Goal: Use online tool/utility

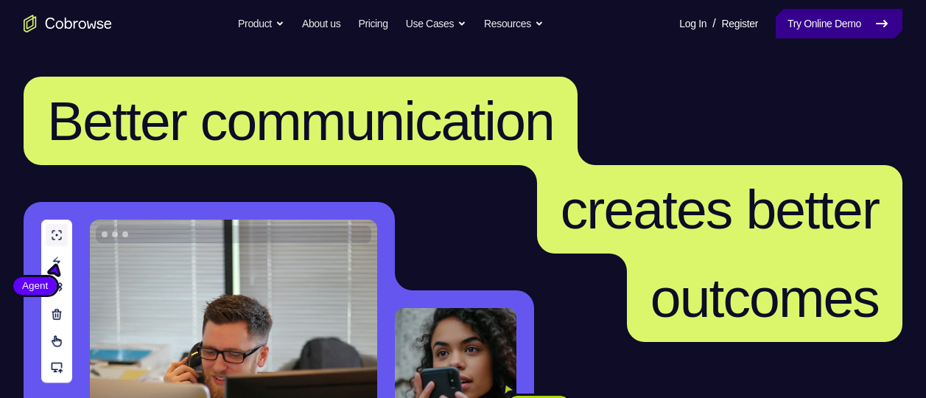
click at [862, 20] on link "Try Online Demo" at bounding box center [839, 23] width 127 height 29
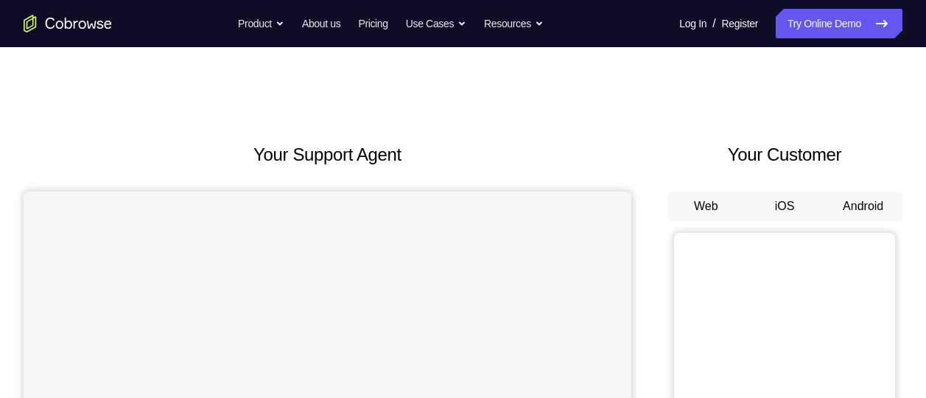
click at [864, 197] on button "Android" at bounding box center [863, 206] width 79 height 29
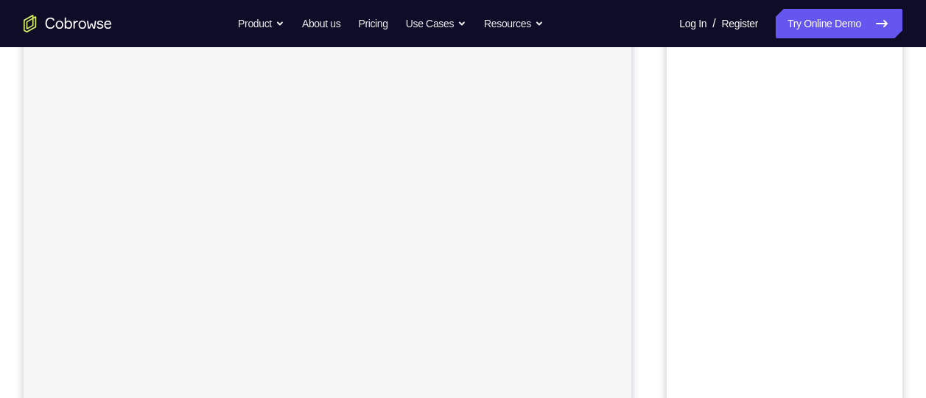
scroll to position [114, 0]
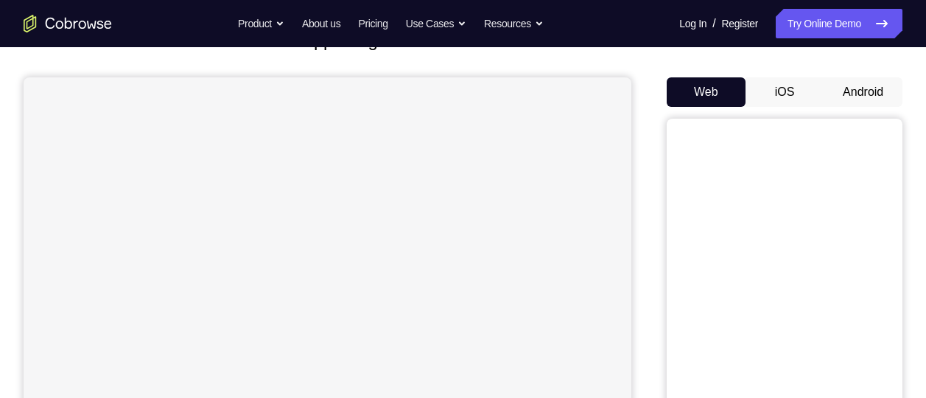
click at [859, 91] on button "Android" at bounding box center [863, 91] width 79 height 29
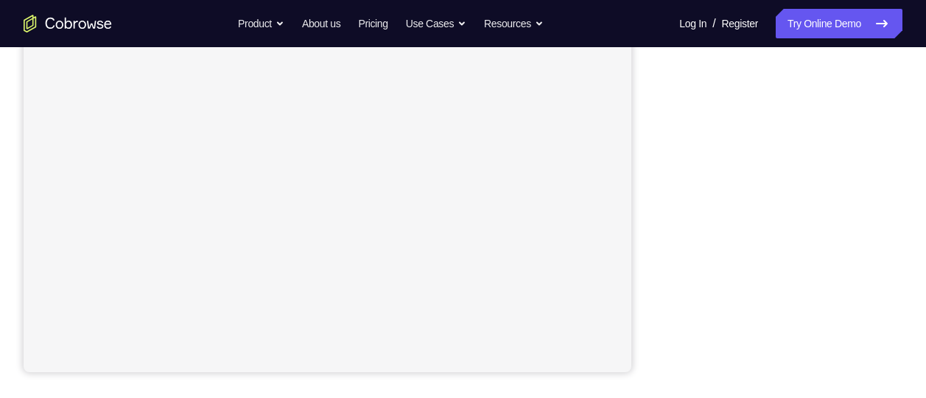
scroll to position [416, 0]
